Goal: Task Accomplishment & Management: Complete application form

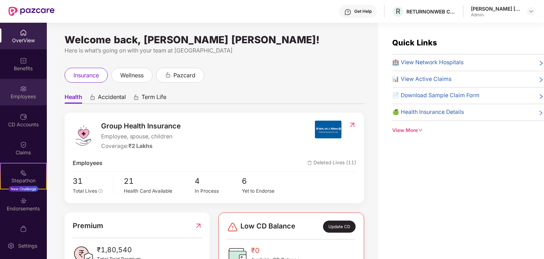
click at [17, 87] on div "Employees" at bounding box center [23, 92] width 47 height 27
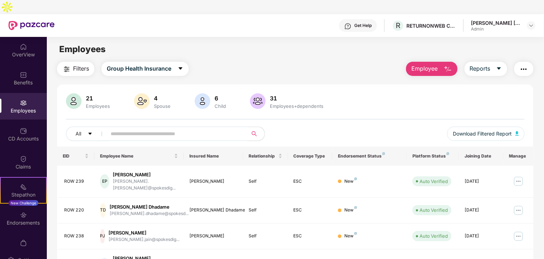
click at [126, 128] on input "text" at bounding box center [174, 133] width 127 height 11
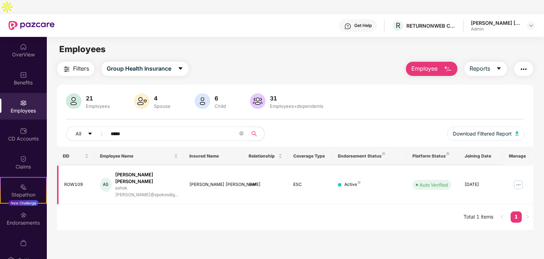
scroll to position [23, 0]
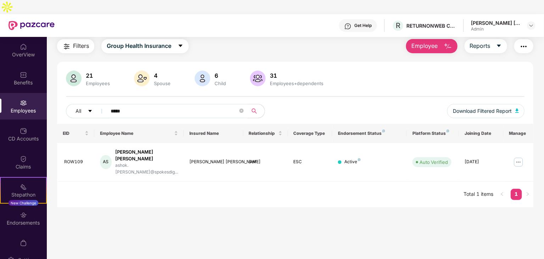
type input "*****"
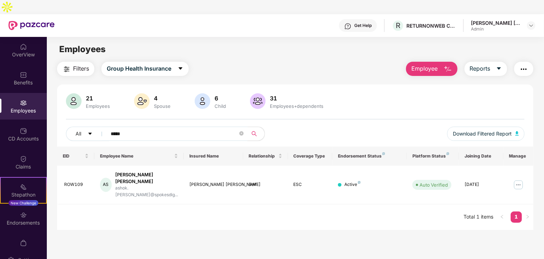
click at [436, 64] on span "Employee" at bounding box center [424, 68] width 27 height 9
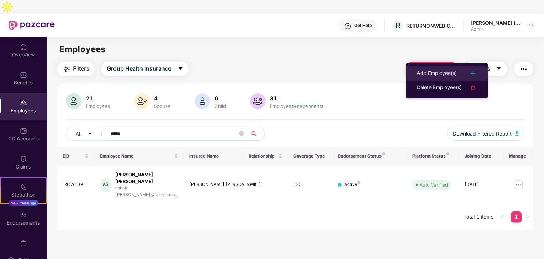
click at [434, 72] on div "Add Employee(s)" at bounding box center [437, 73] width 40 height 9
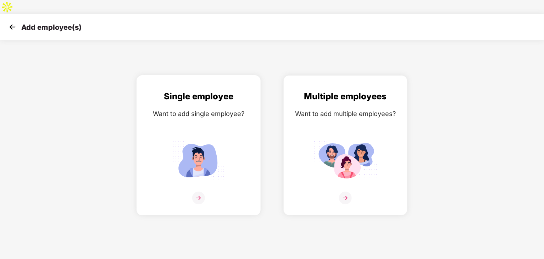
click at [201, 143] on img at bounding box center [199, 160] width 64 height 44
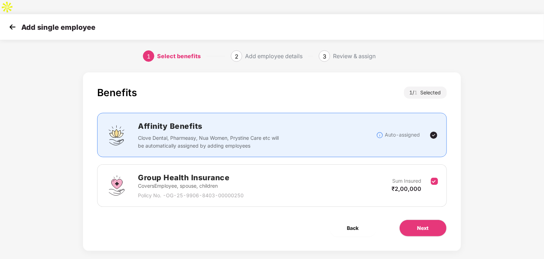
click at [349, 187] on div "Group Health Insurance Covers Employee, spouse, children Policy No. - OG-25-990…" at bounding box center [271, 185] width 349 height 43
click at [357, 172] on div "Group Health Insurance Covers Employee, spouse, children Policy No. - OG-25-990…" at bounding box center [272, 186] width 332 height 28
click at [415, 220] on button "Next" at bounding box center [423, 228] width 48 height 17
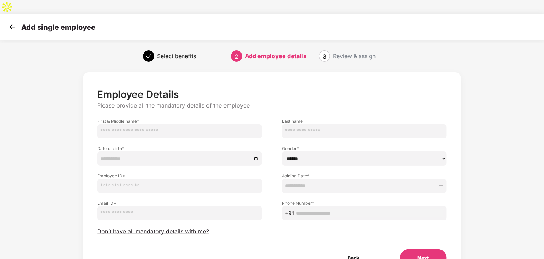
click at [185, 124] on input "text" at bounding box center [179, 131] width 165 height 14
click at [280, 88] on div "Employee Details Please provide all the mandatory details of the employee First…" at bounding box center [271, 177] width 349 height 178
click at [212, 124] on input "text" at bounding box center [179, 131] width 165 height 14
click at [12, 22] on img at bounding box center [12, 27] width 11 height 11
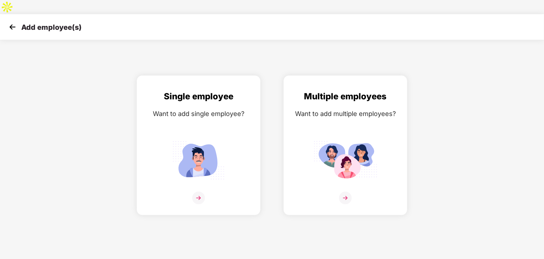
click at [11, 22] on img at bounding box center [12, 27] width 11 height 11
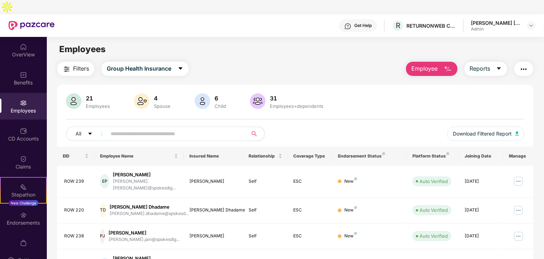
click at [251, 62] on div "Filters Group Health Insurance Employee Reports" at bounding box center [295, 69] width 476 height 14
click at [423, 64] on span "Employee" at bounding box center [424, 68] width 27 height 9
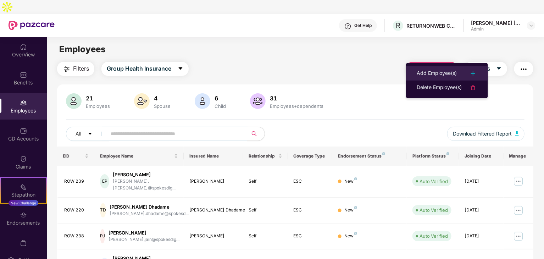
click at [424, 72] on div "Add Employee(s)" at bounding box center [437, 73] width 40 height 9
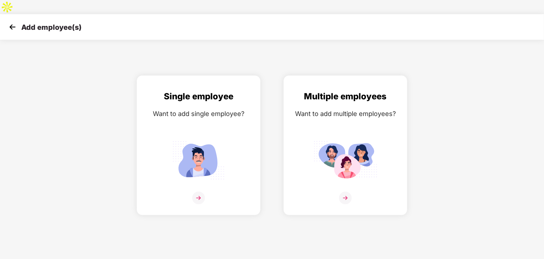
drag, startPoint x: 396, startPoint y: 26, endPoint x: 396, endPoint y: 32, distance: 5.7
click at [396, 28] on div "Add employee(s) Single employee Want to add single employee? Multiple employees…" at bounding box center [272, 143] width 544 height 259
